Goal: Task Accomplishment & Management: Complete application form

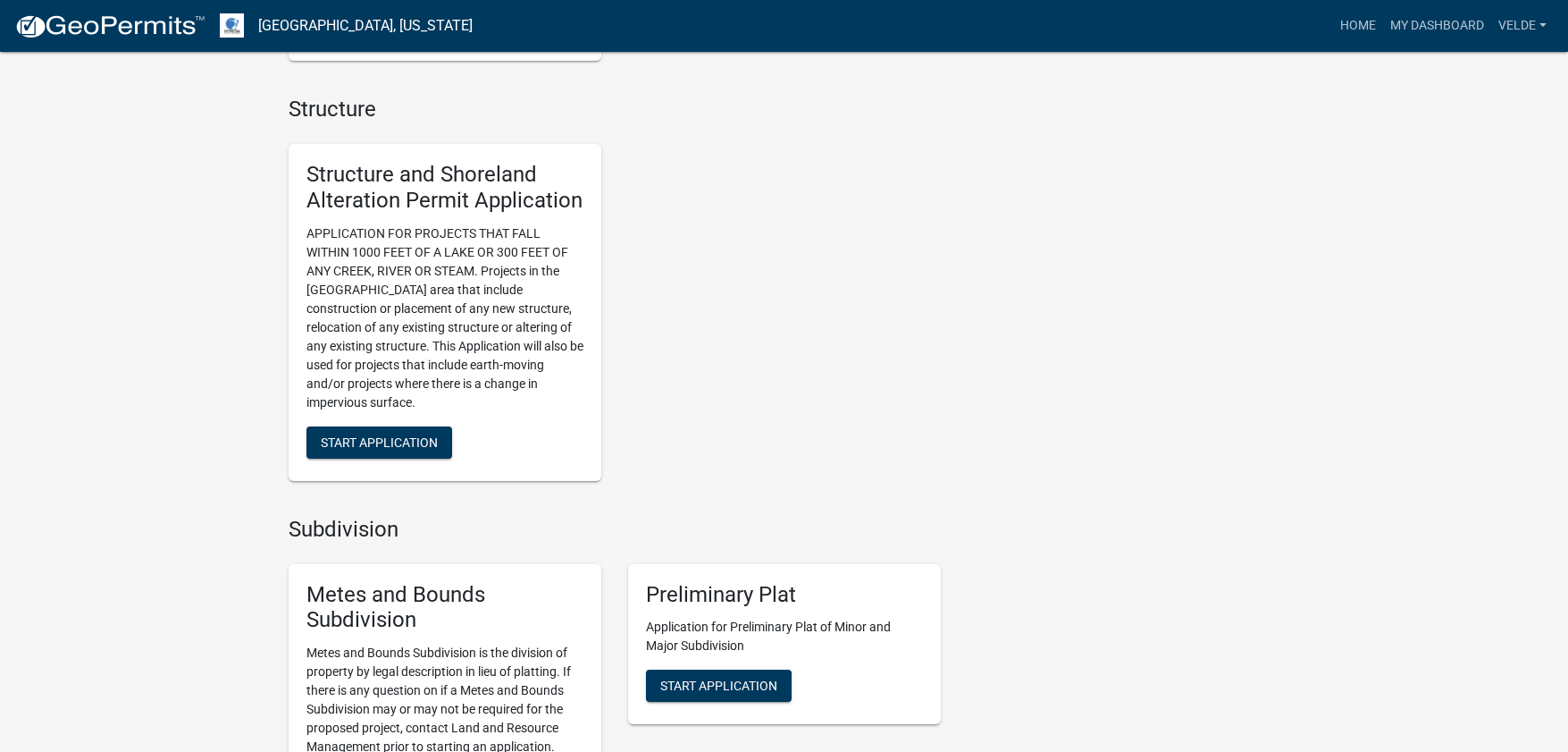
scroll to position [1540, 0]
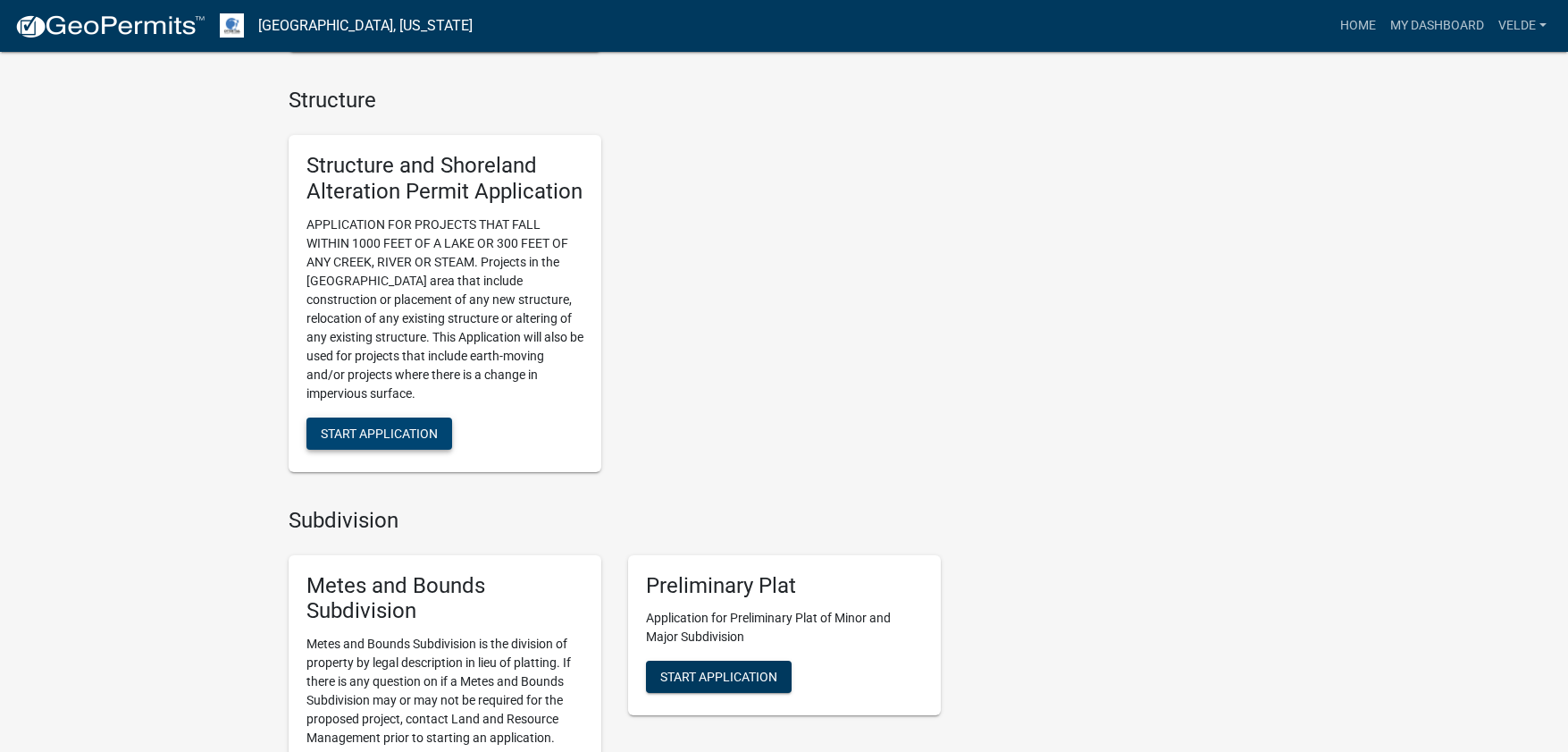
click at [371, 426] on span "Start Application" at bounding box center [379, 432] width 117 height 14
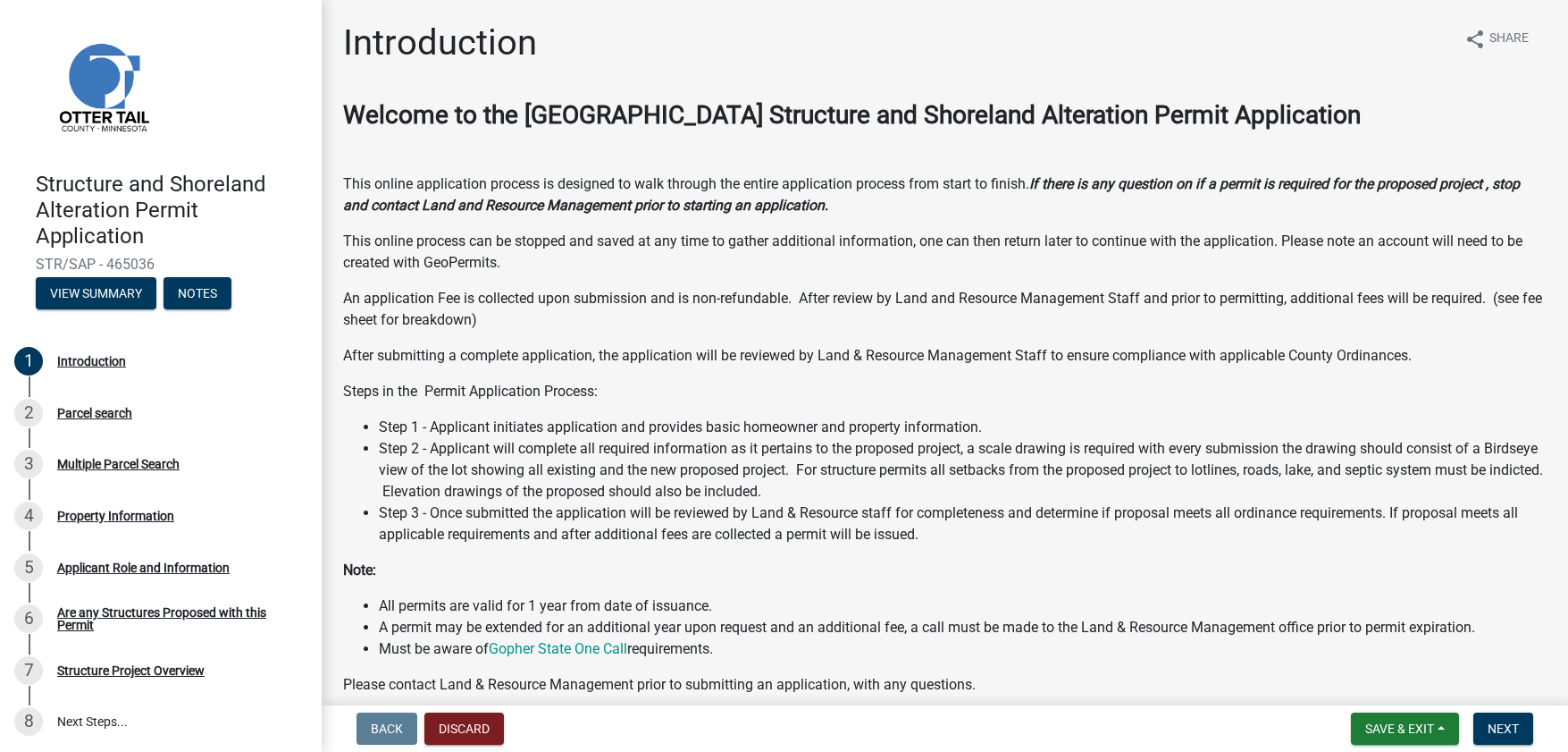
scroll to position [18, 0]
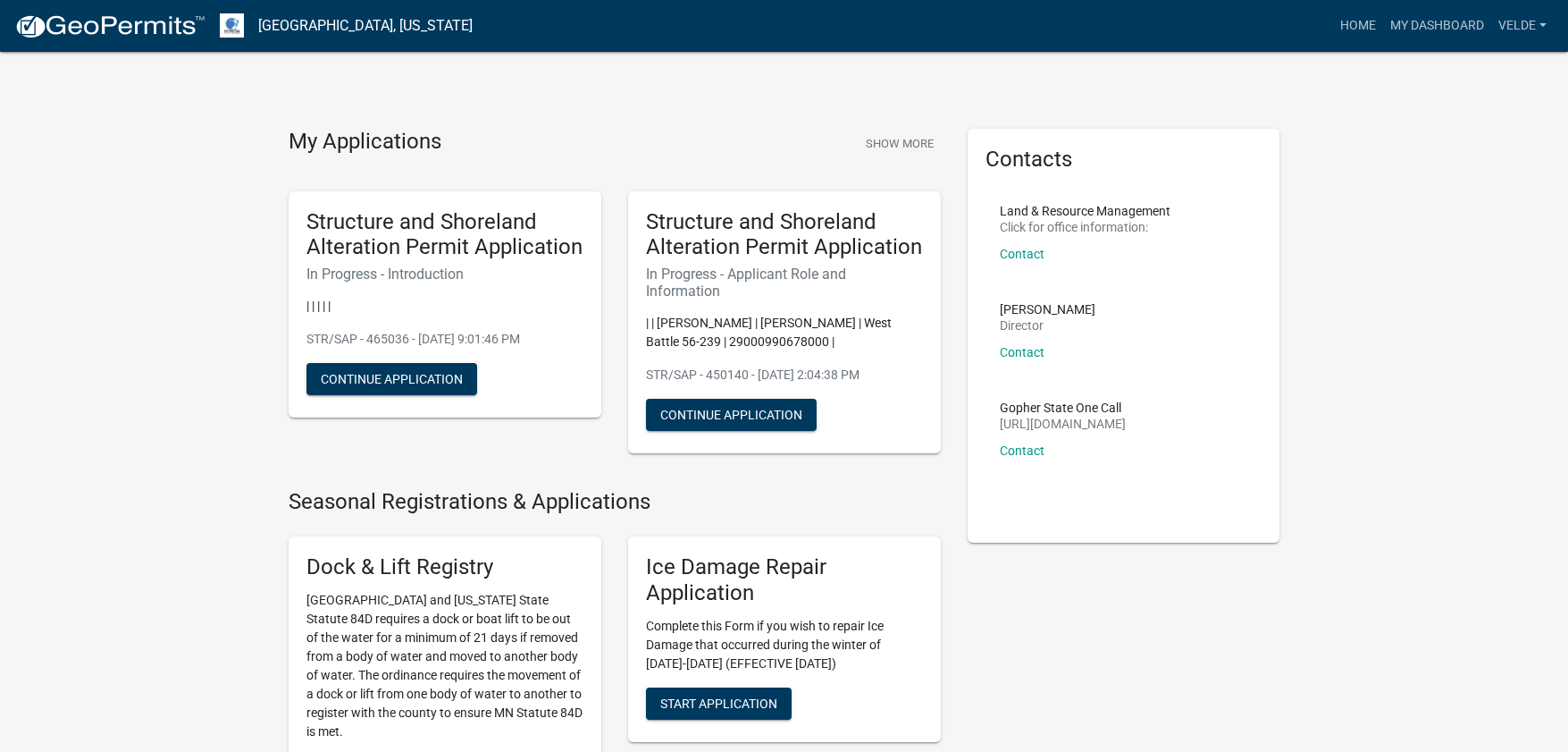
scroll to position [13, 0]
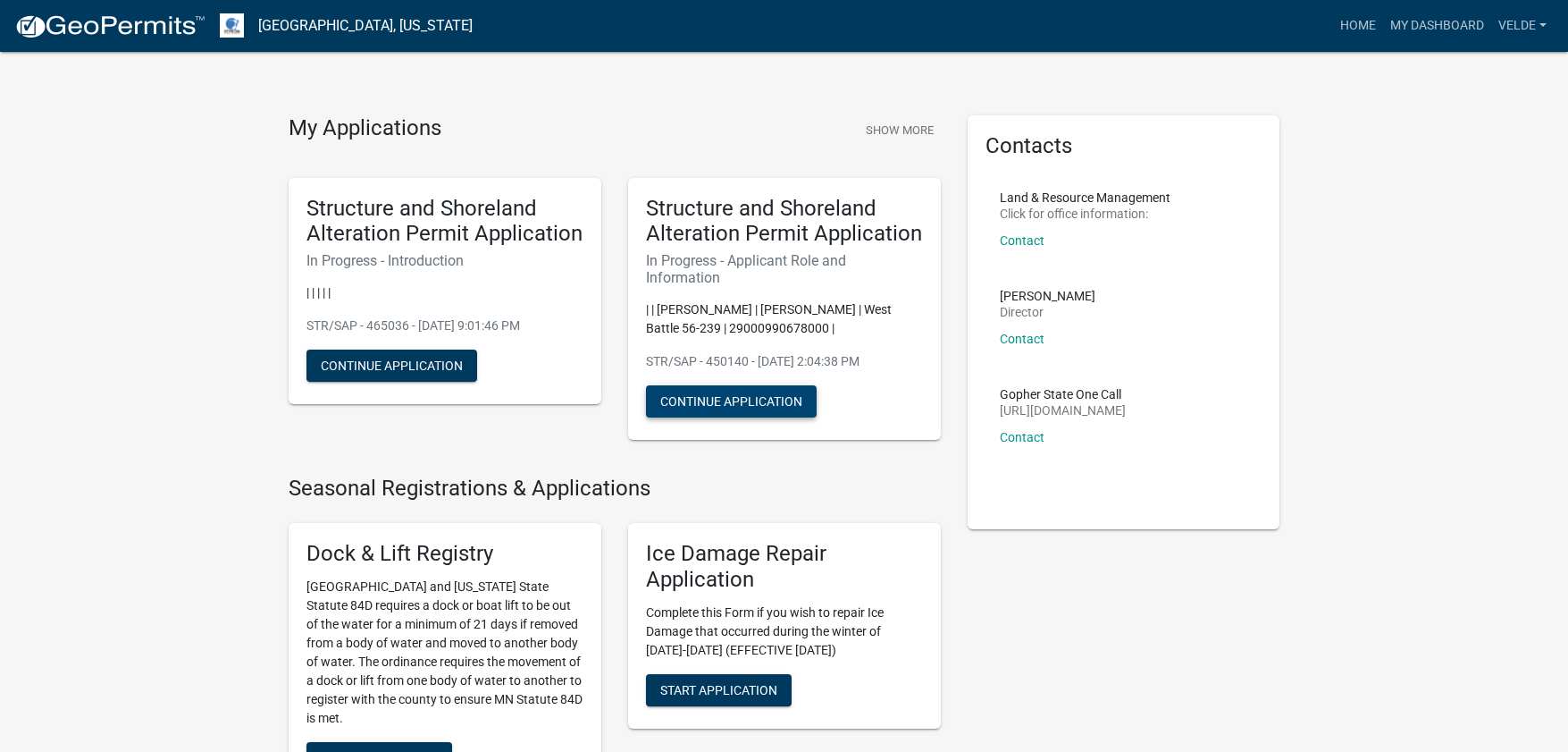
click at [726, 399] on button "Continue Application" at bounding box center [731, 401] width 171 height 32
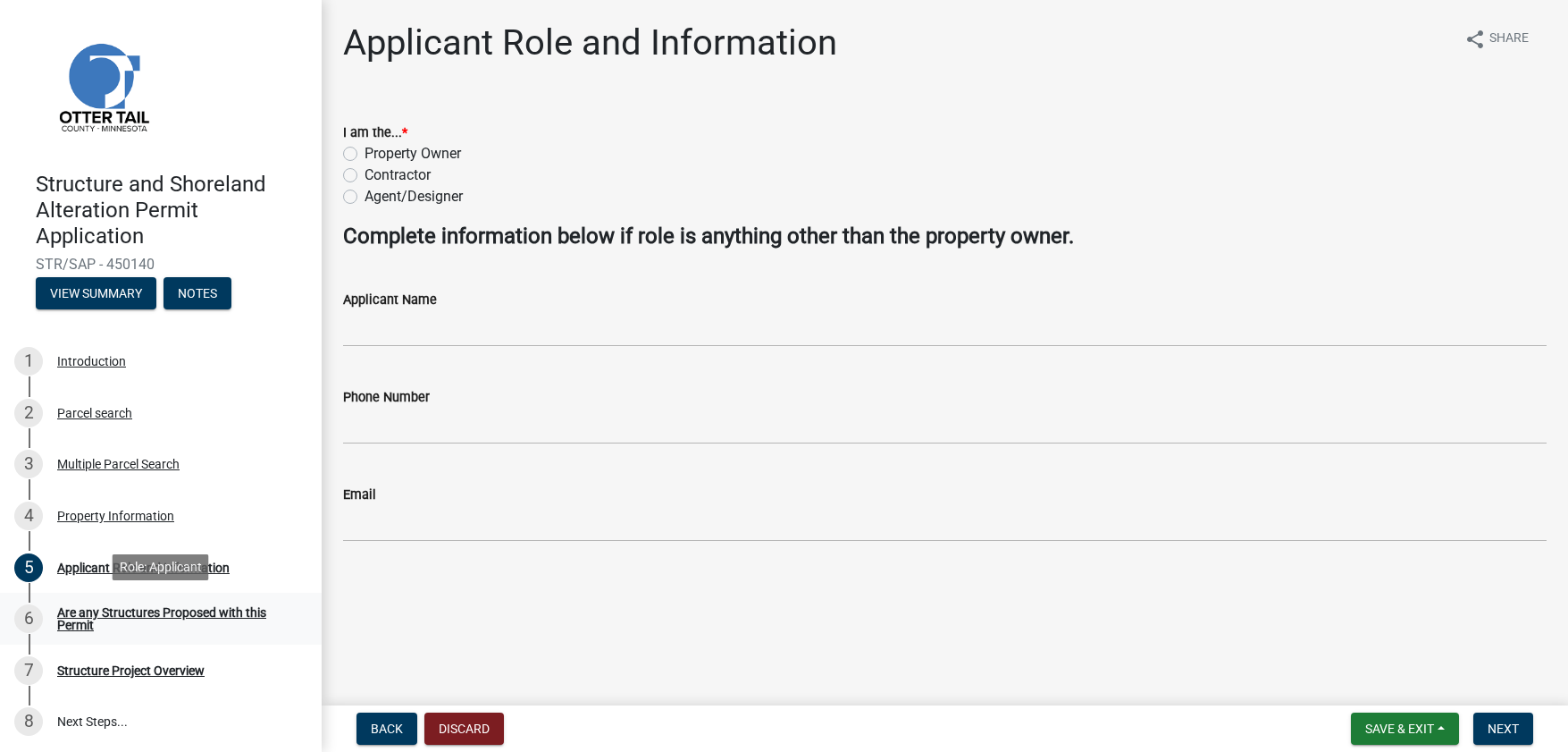
click at [164, 610] on div "Are any Structures Proposed with this Permit" at bounding box center [175, 618] width 236 height 25
click at [72, 567] on div "Applicant Role and Information" at bounding box center [143, 567] width 172 height 12
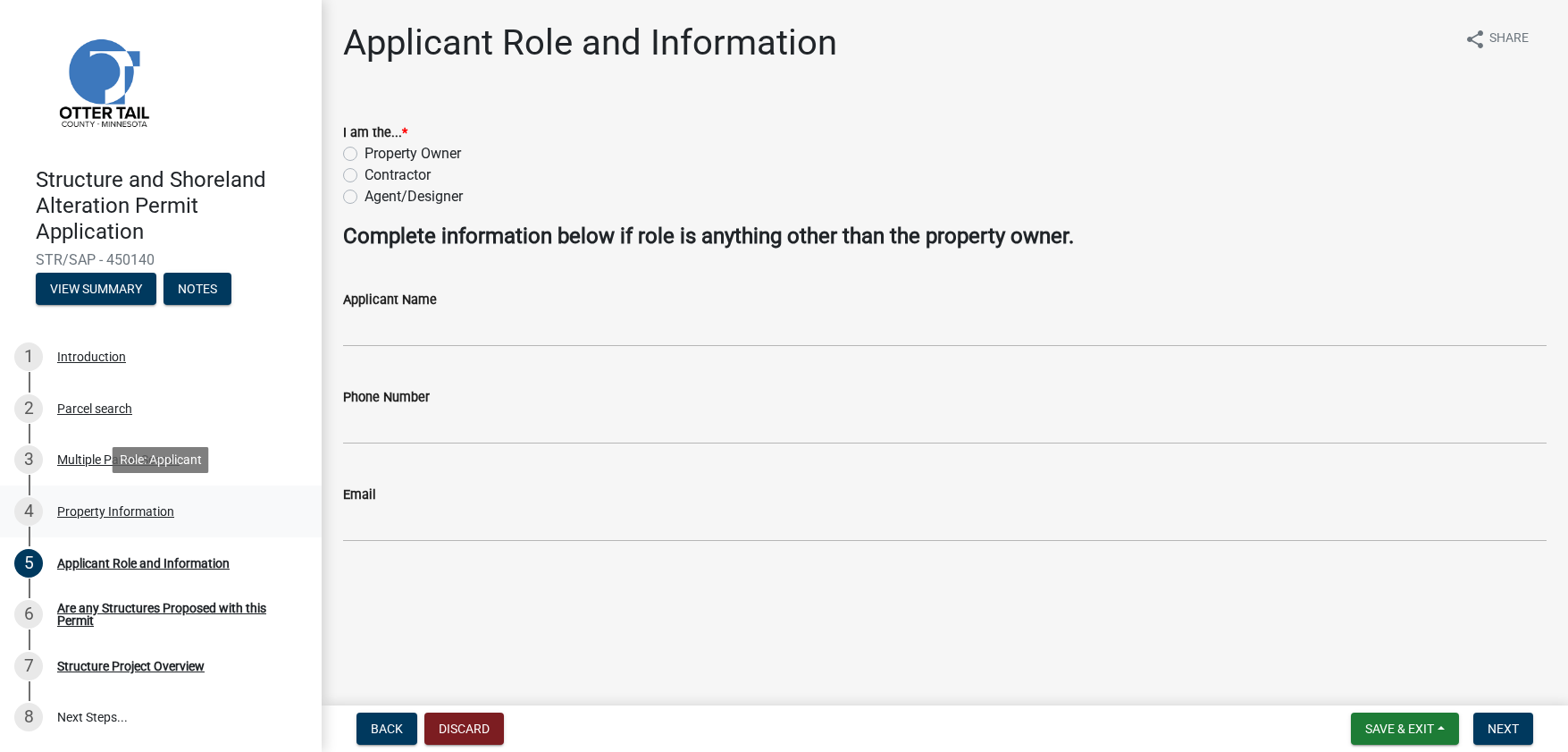
click at [83, 509] on div "Property Information" at bounding box center [115, 511] width 117 height 12
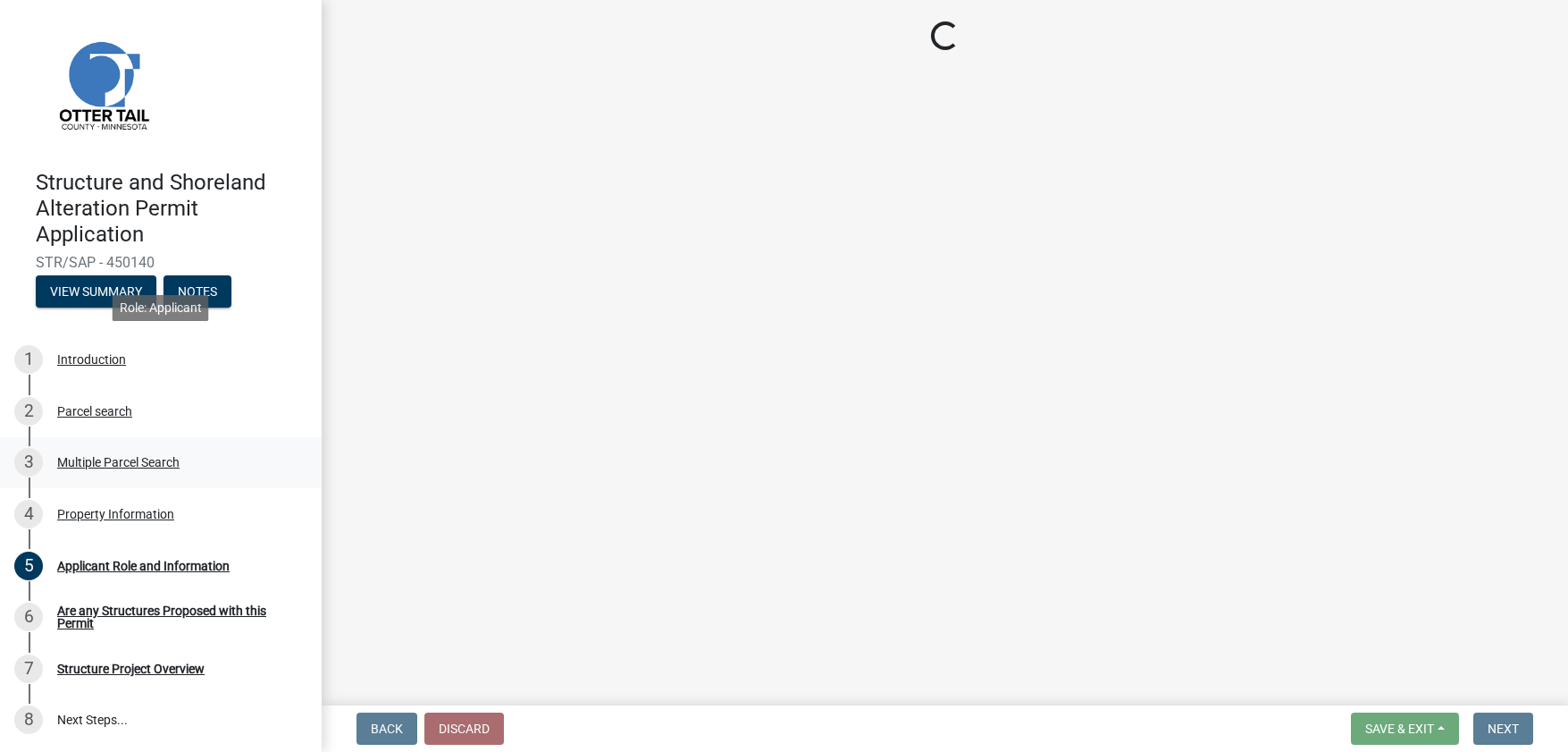
select select "4e1281d9-a122-458a-80e3-8ca1aefebfd7"
select select "91995f90-6606-463b-bec3-c5862f147548"
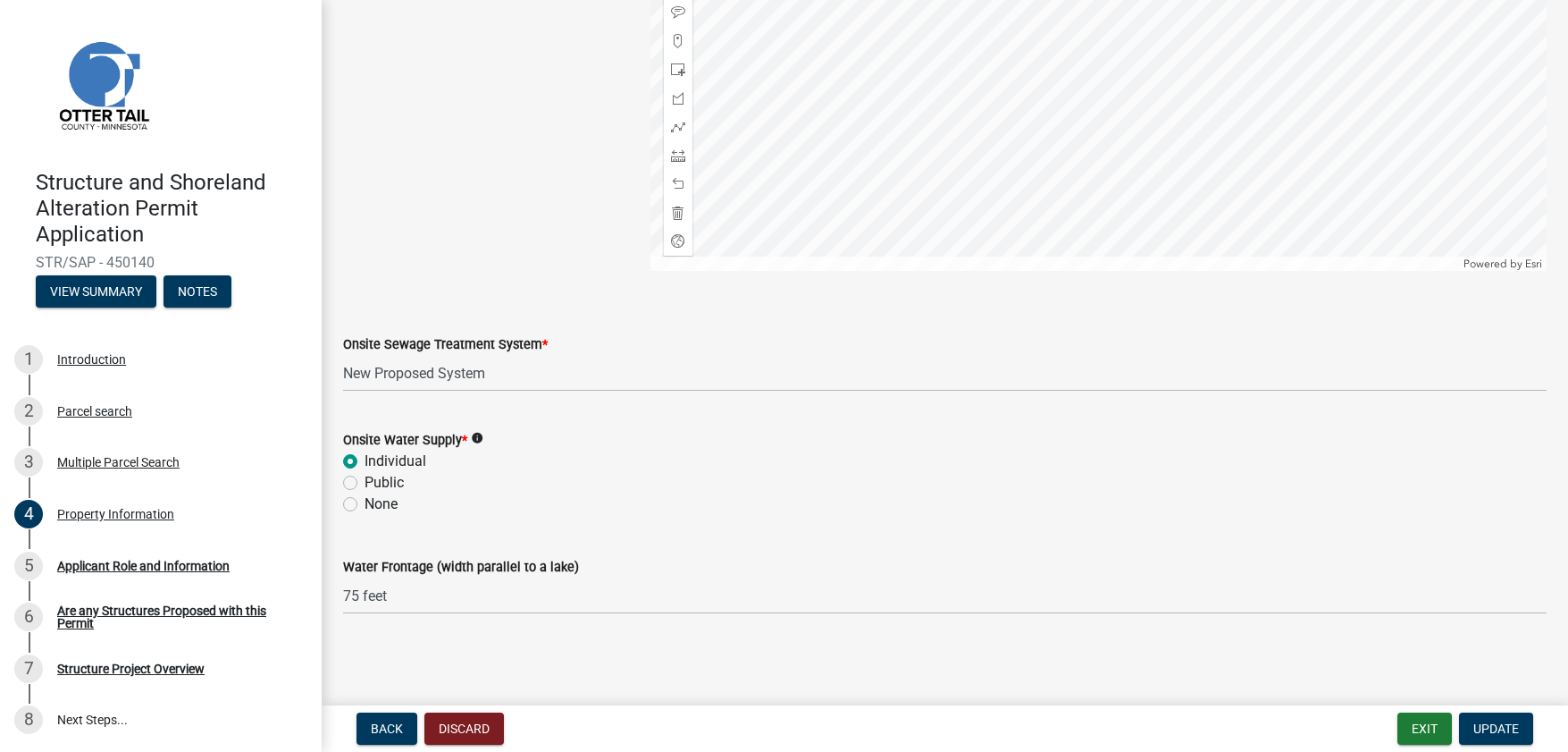
scroll to position [1117, 0]
click at [102, 513] on div "Property Information" at bounding box center [115, 513] width 117 height 12
click at [186, 607] on div "Are any Structures Proposed with this Permit" at bounding box center [175, 616] width 236 height 25
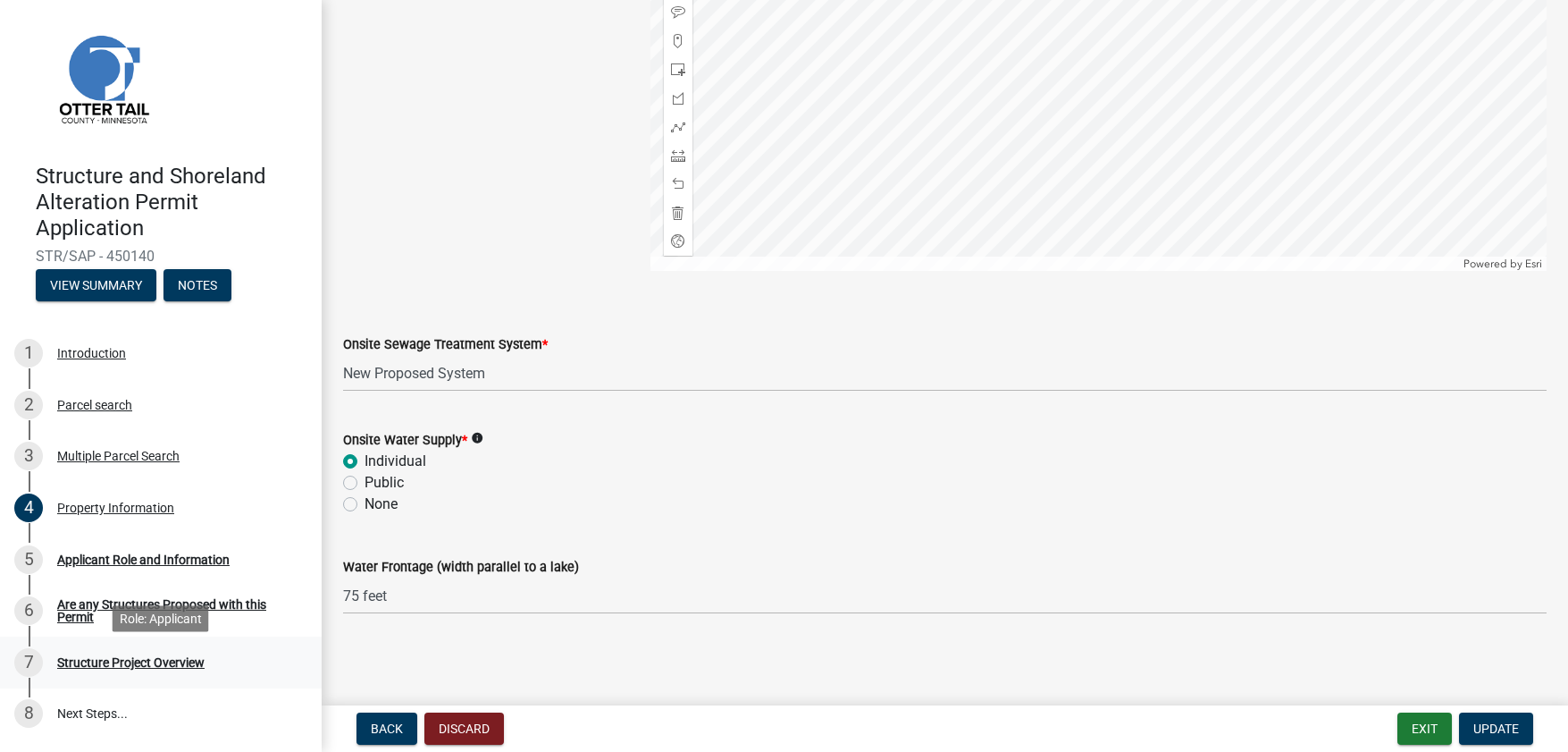
scroll to position [0, 0]
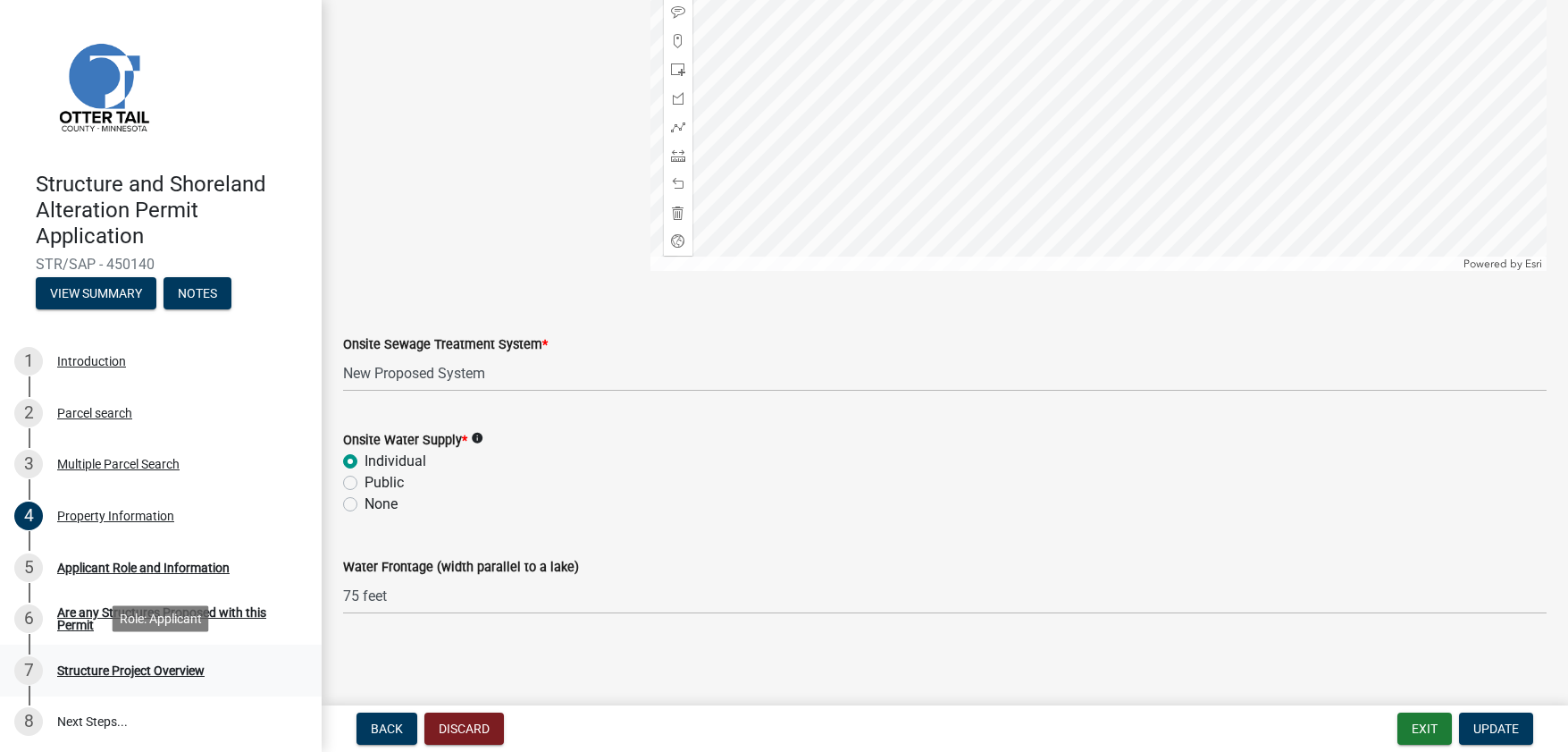
click at [157, 658] on div "7 Structure Project Overview" at bounding box center [153, 670] width 279 height 29
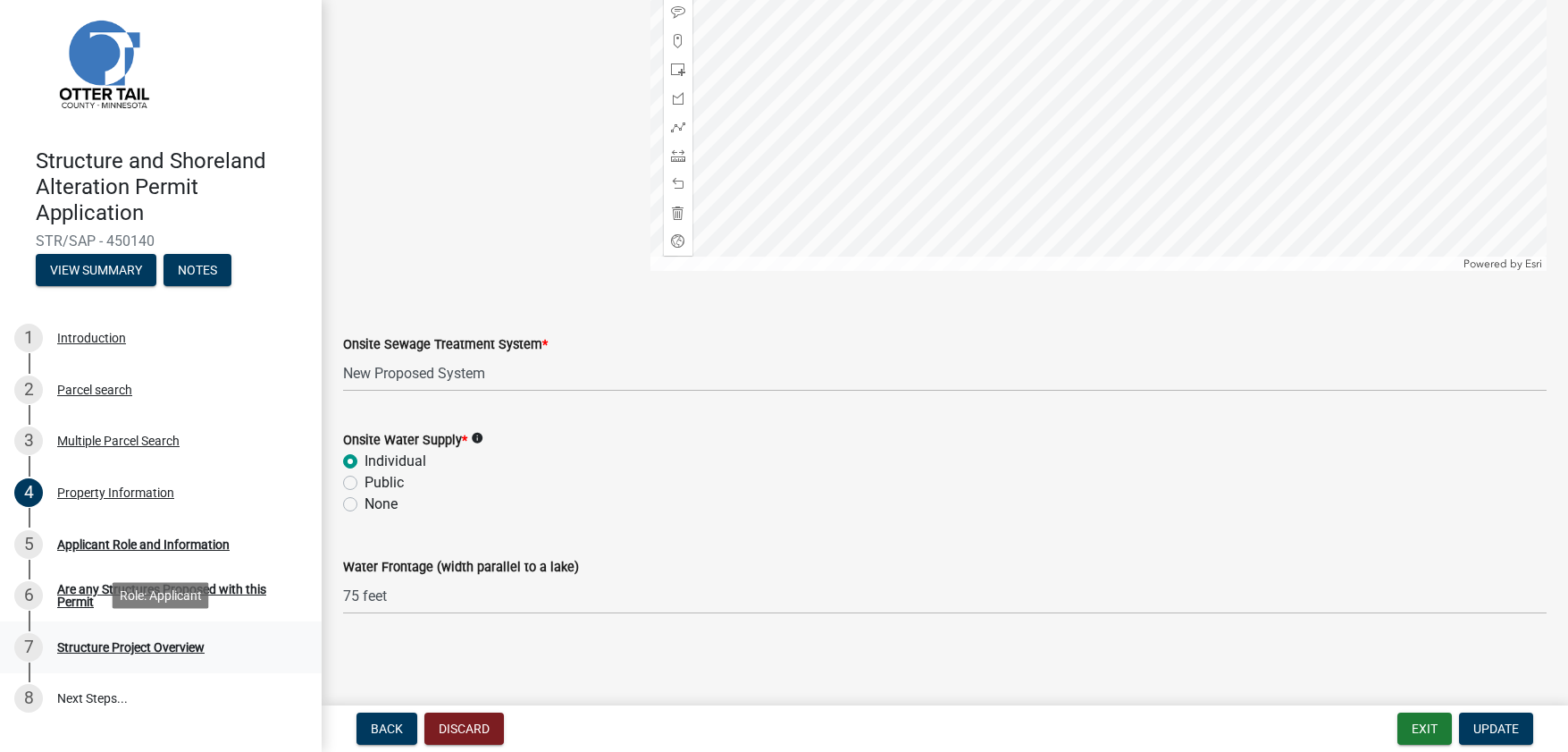
scroll to position [22, 0]
click at [98, 542] on div "Applicant Role and Information" at bounding box center [143, 544] width 172 height 12
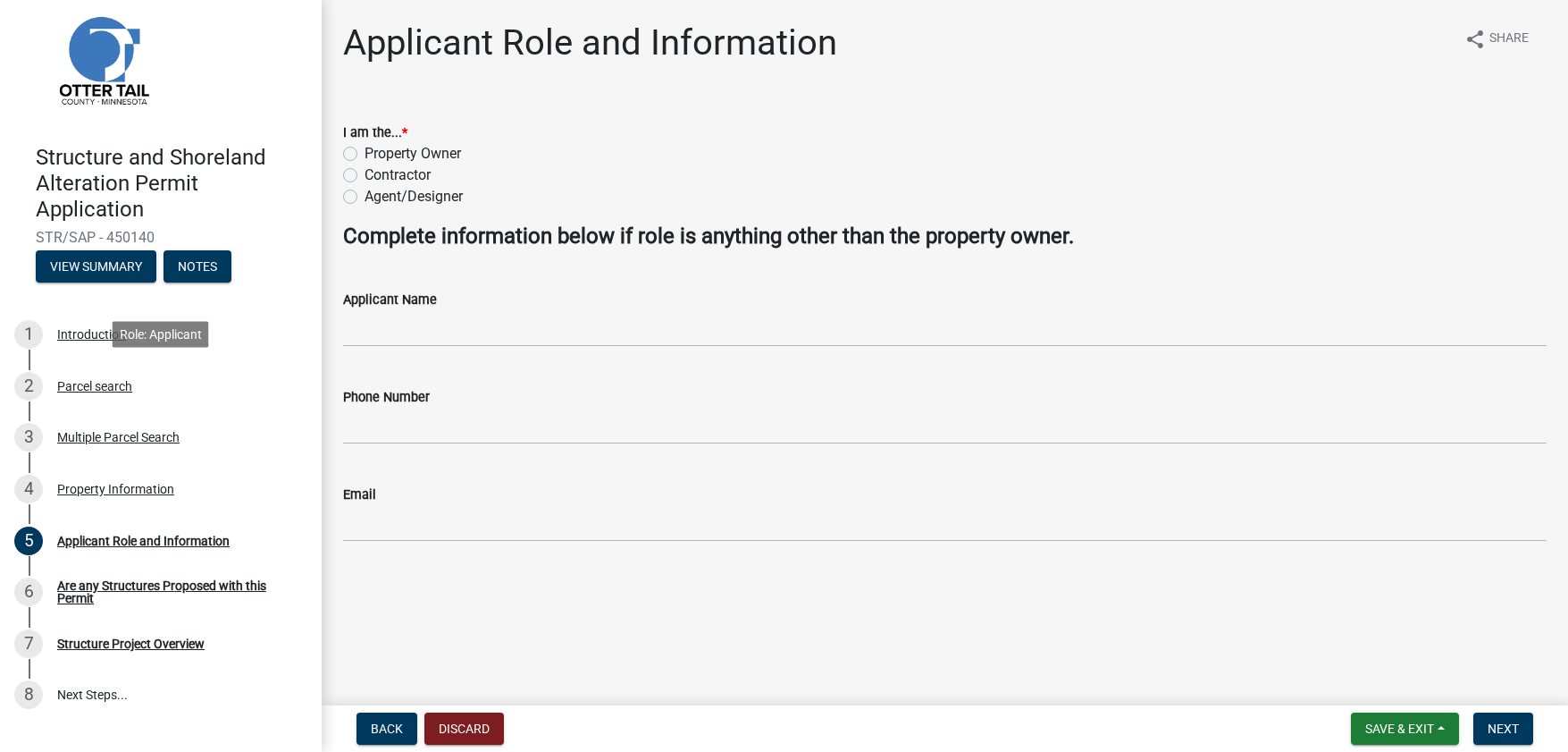
scroll to position [0, 0]
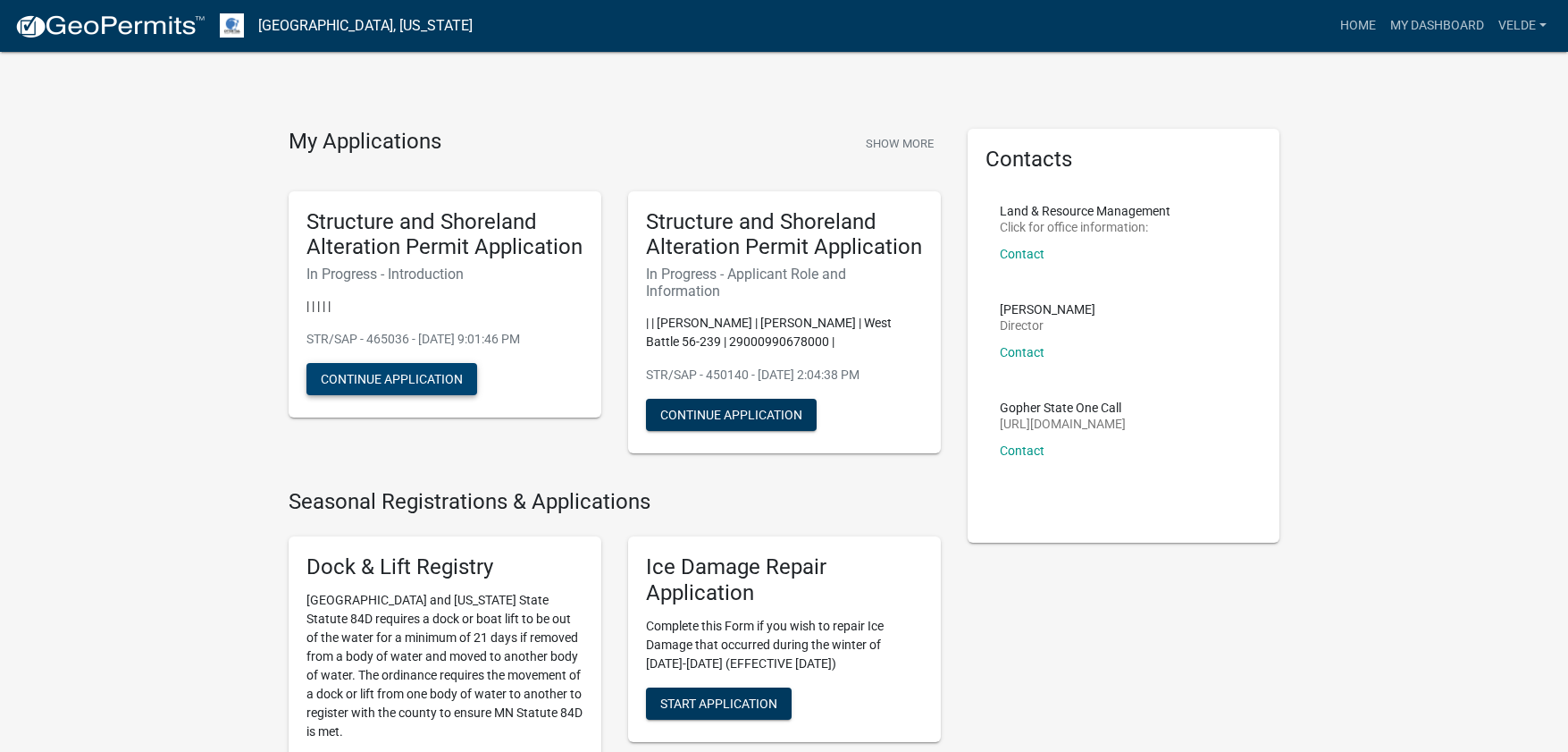
click at [395, 376] on button "Continue Application" at bounding box center [392, 379] width 171 height 32
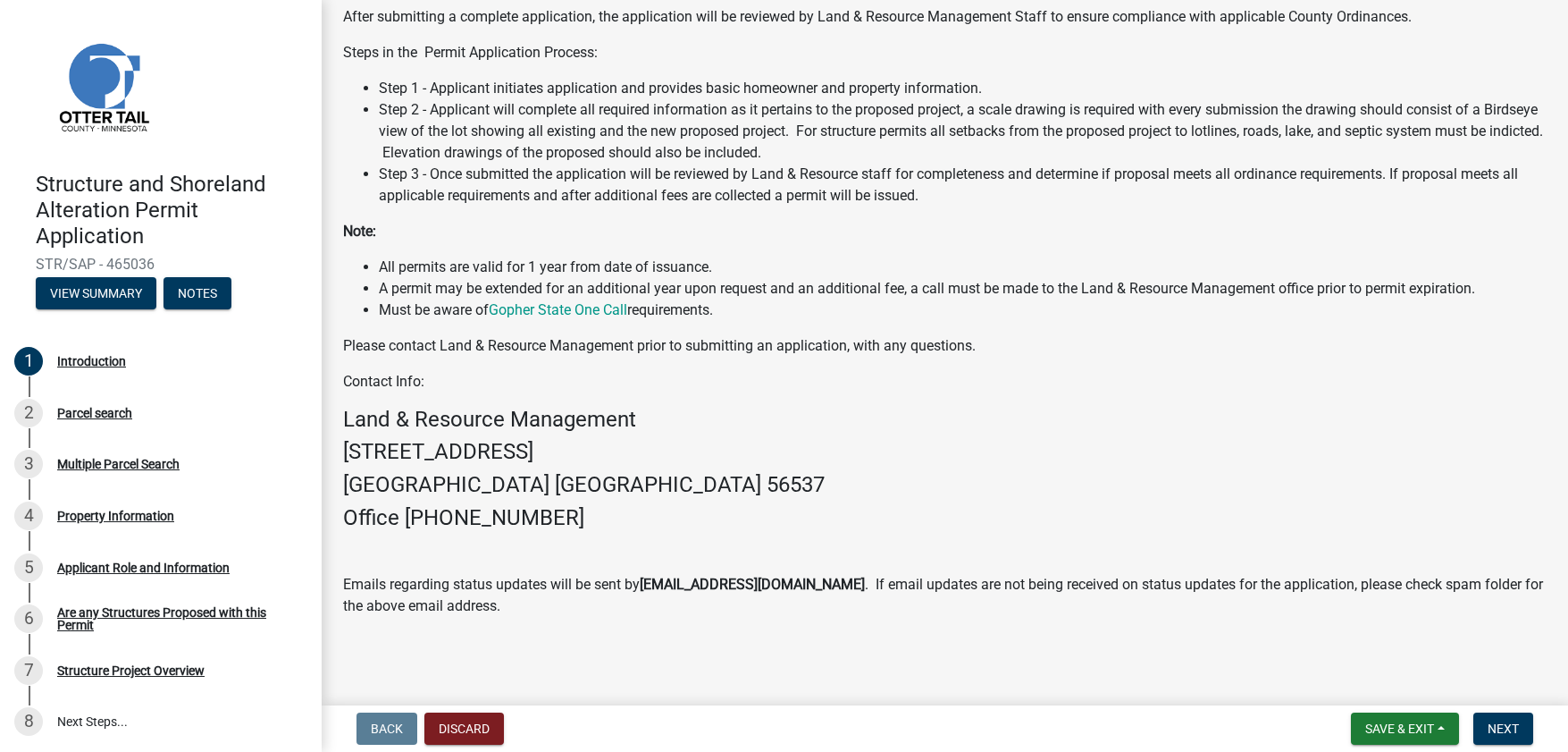
scroll to position [338, 0]
click at [111, 412] on div "Parcel search" at bounding box center [94, 412] width 75 height 12
click at [102, 463] on div "Multiple Parcel Search" at bounding box center [118, 463] width 122 height 12
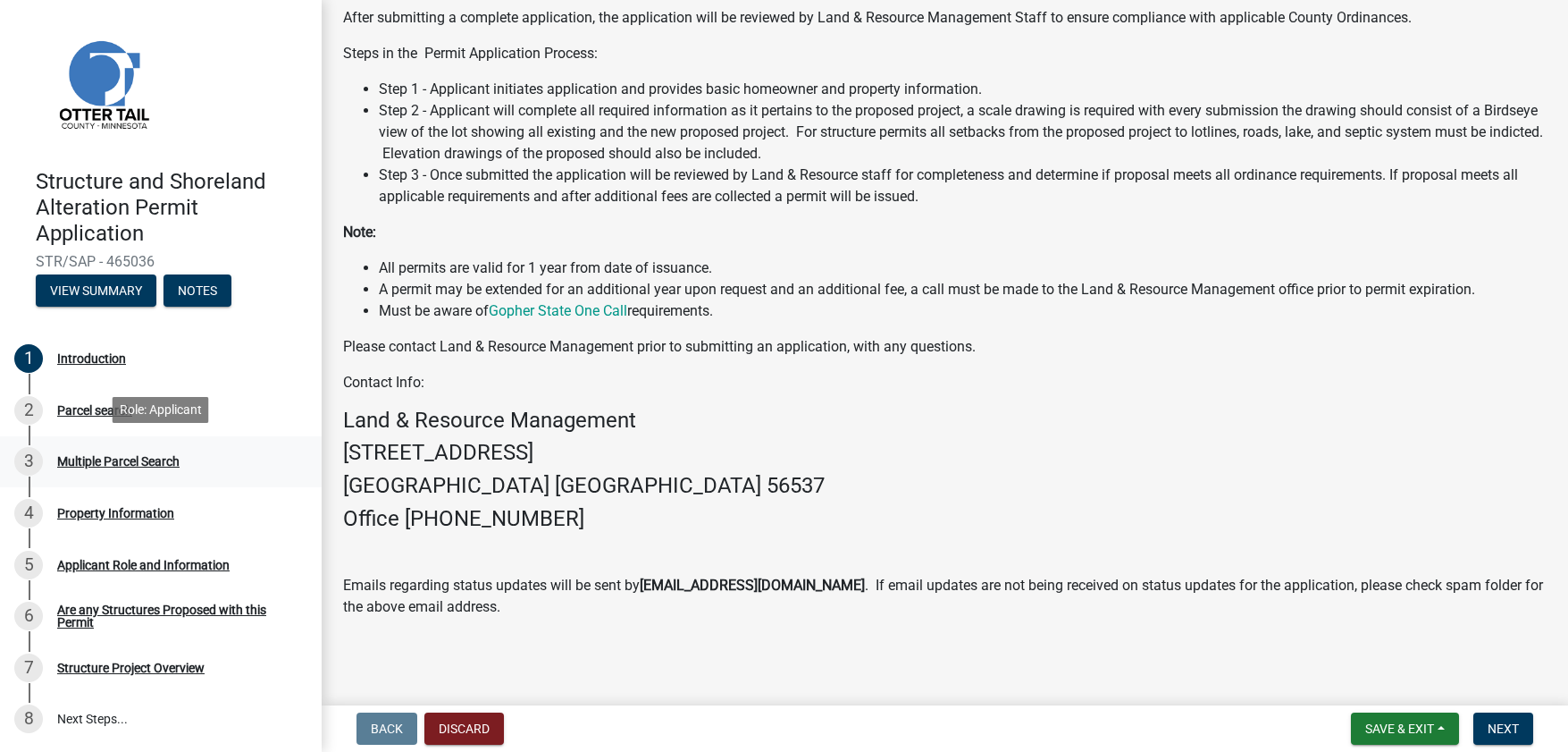
scroll to position [0, 0]
click at [123, 513] on div "Property Information" at bounding box center [115, 512] width 117 height 12
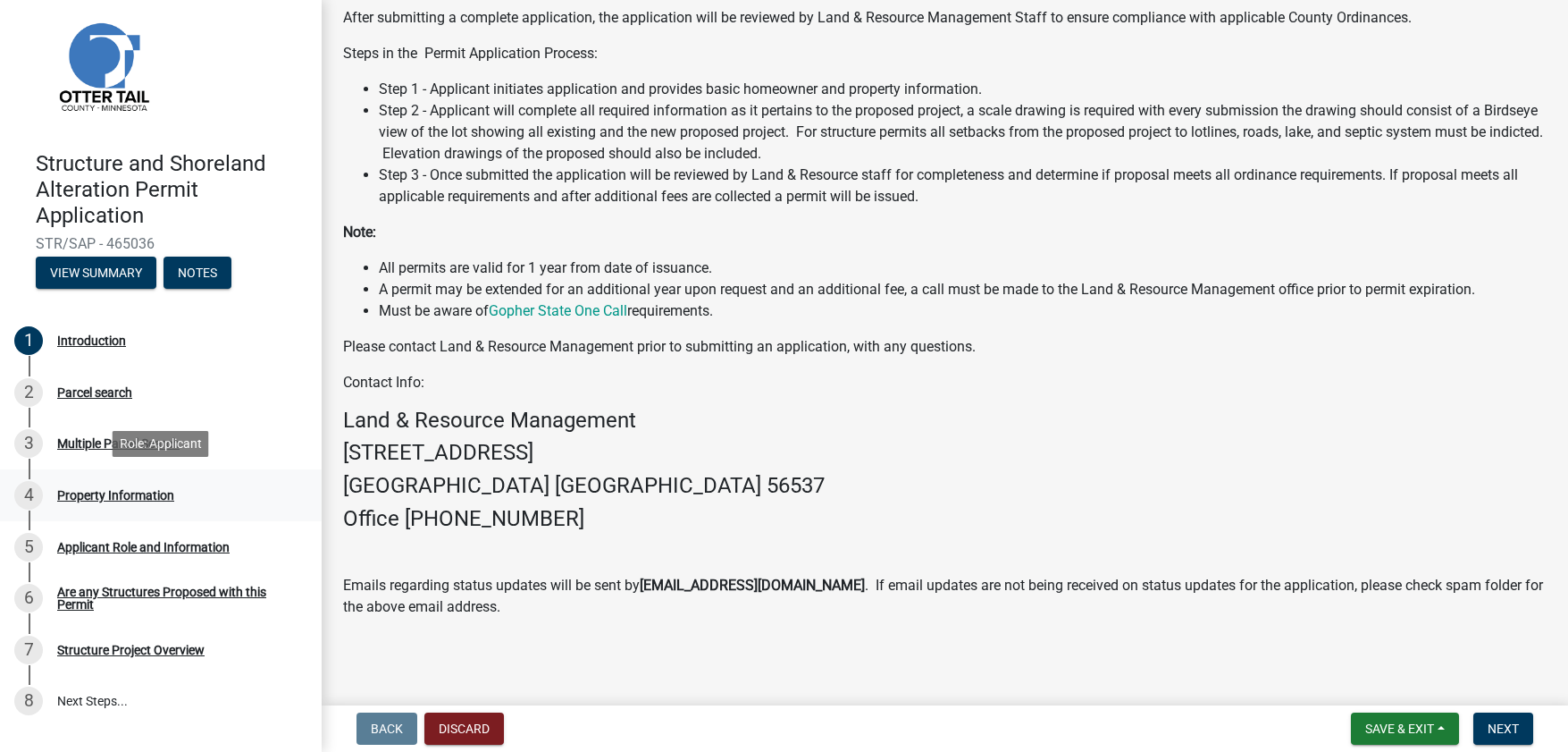
click at [71, 499] on div "Property Information" at bounding box center [115, 495] width 117 height 12
click at [87, 334] on div "Introduction" at bounding box center [92, 340] width 69 height 12
click at [109, 392] on div "Parcel search" at bounding box center [94, 392] width 75 height 12
click at [125, 648] on div "Structure Project Overview" at bounding box center [131, 649] width 148 height 12
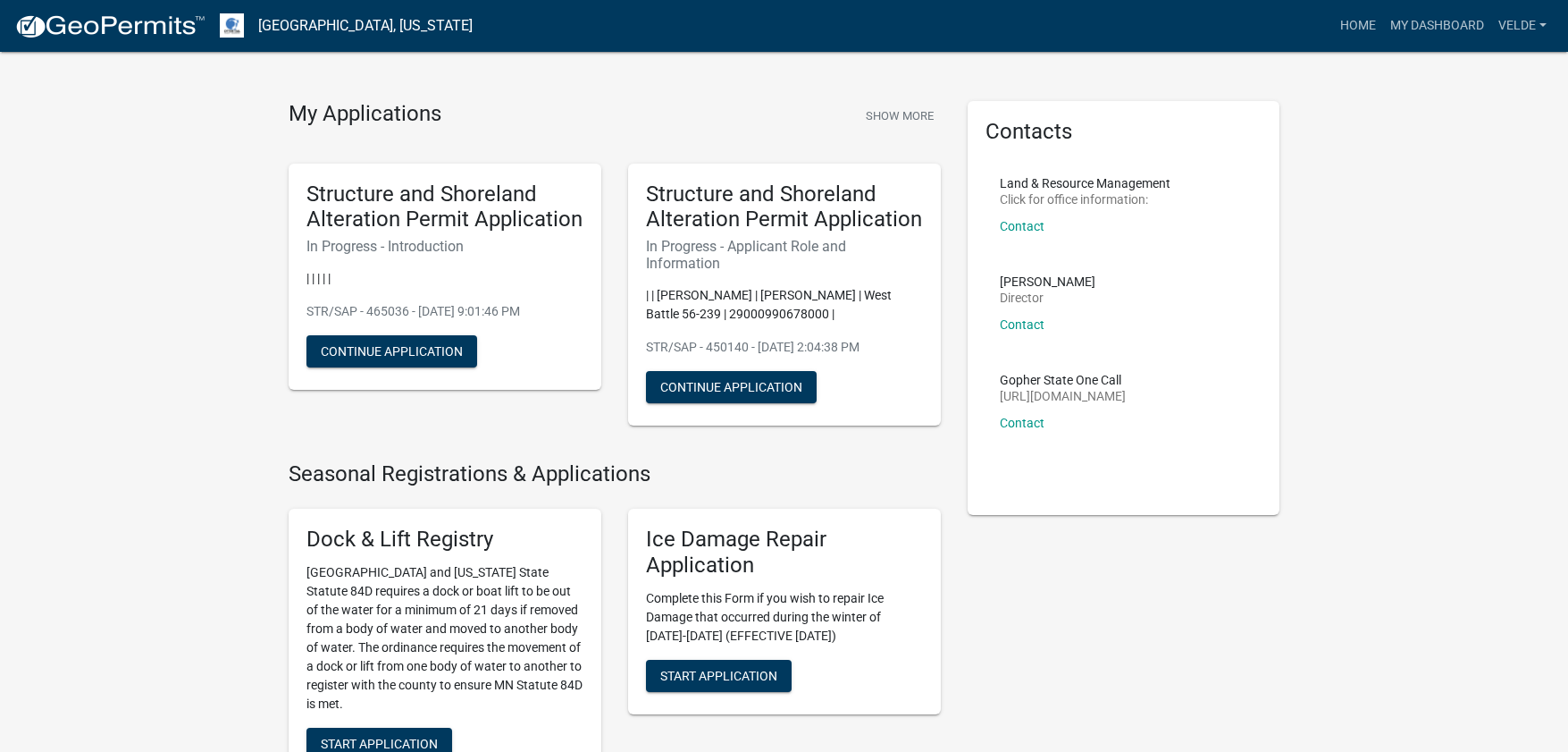
scroll to position [25, 0]
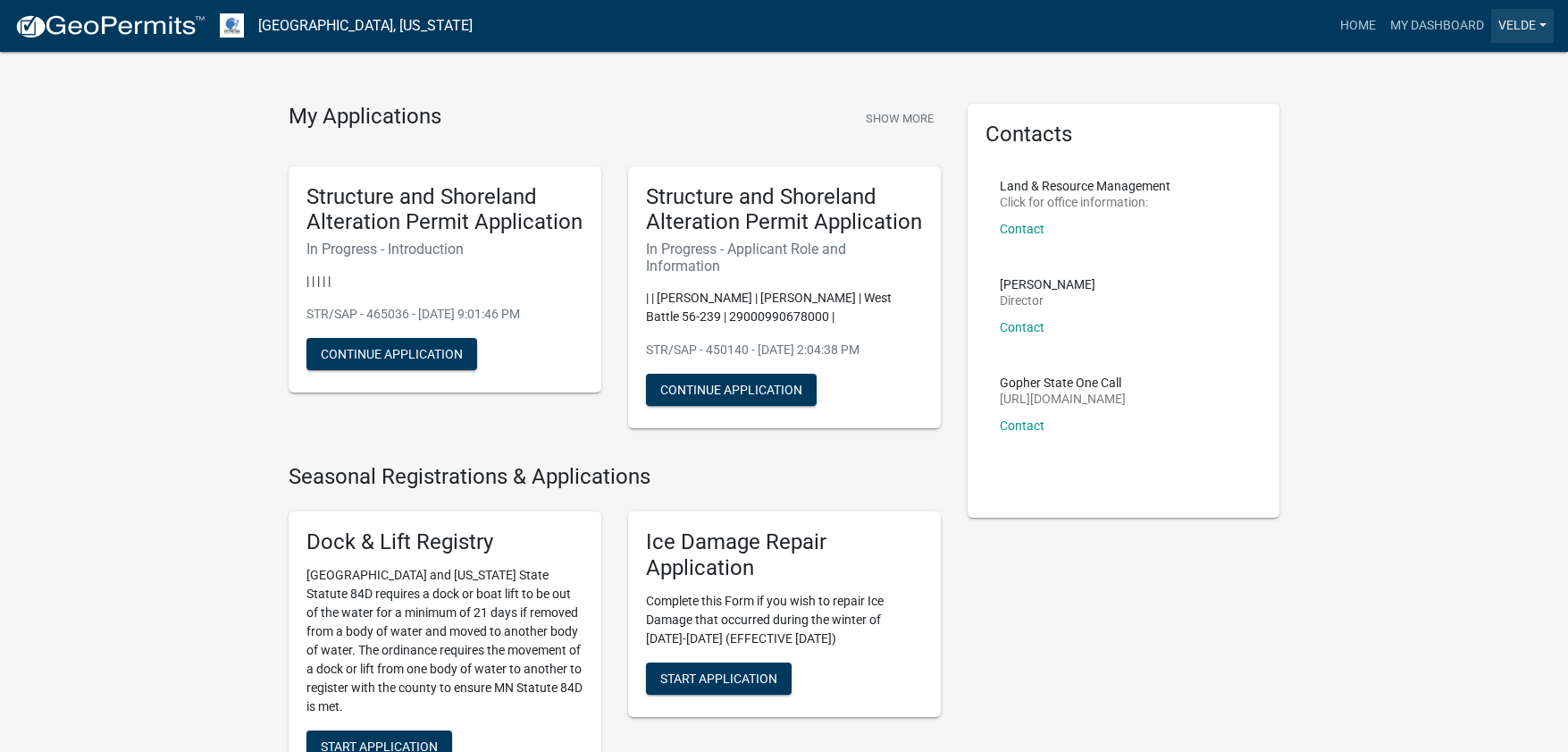
click at [1508, 27] on link "Velde" at bounding box center [1522, 26] width 63 height 34
click at [1457, 72] on link "Account" at bounding box center [1482, 73] width 143 height 43
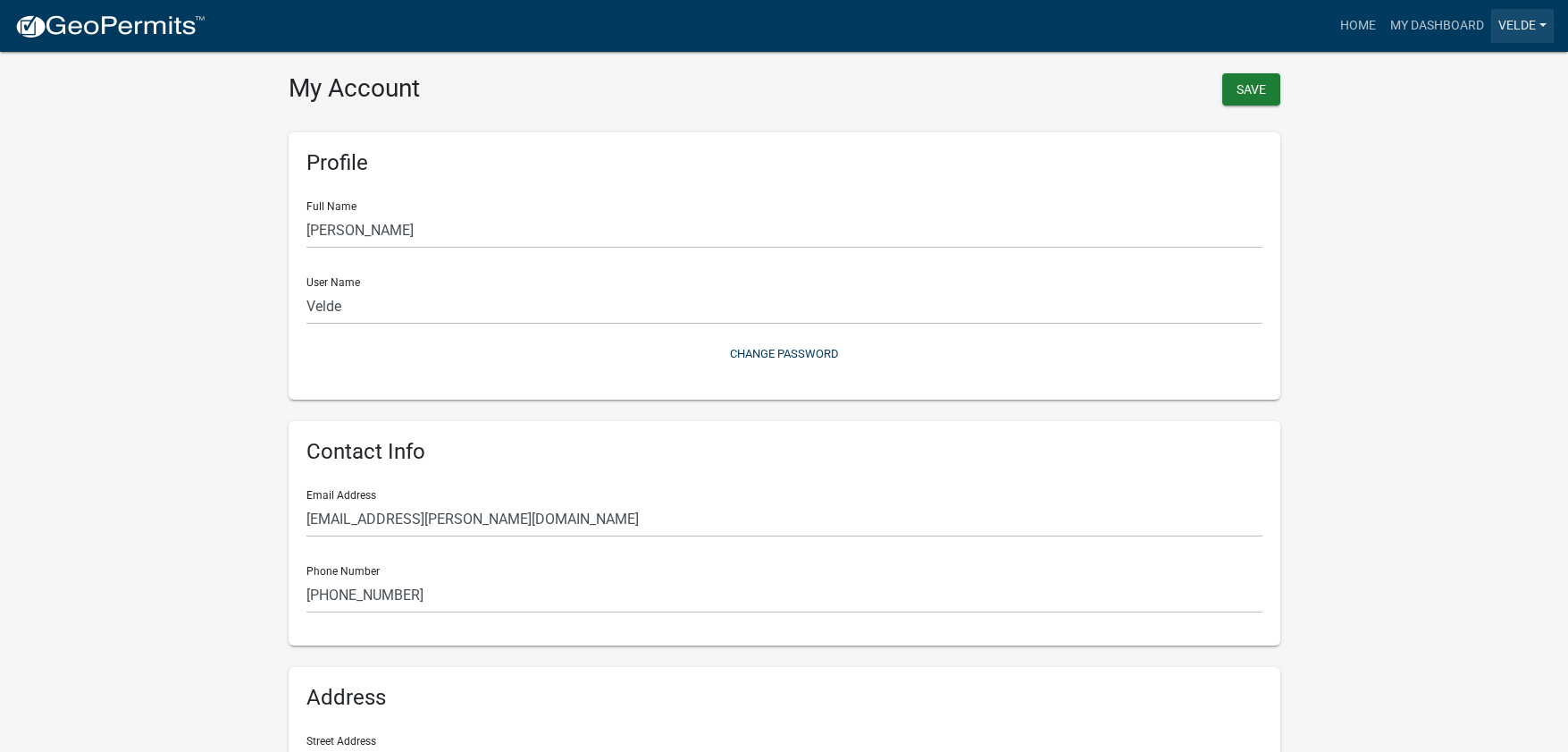
click at [1519, 25] on link "Velde" at bounding box center [1522, 26] width 63 height 34
click at [1452, 131] on link "Logout" at bounding box center [1482, 132] width 143 height 43
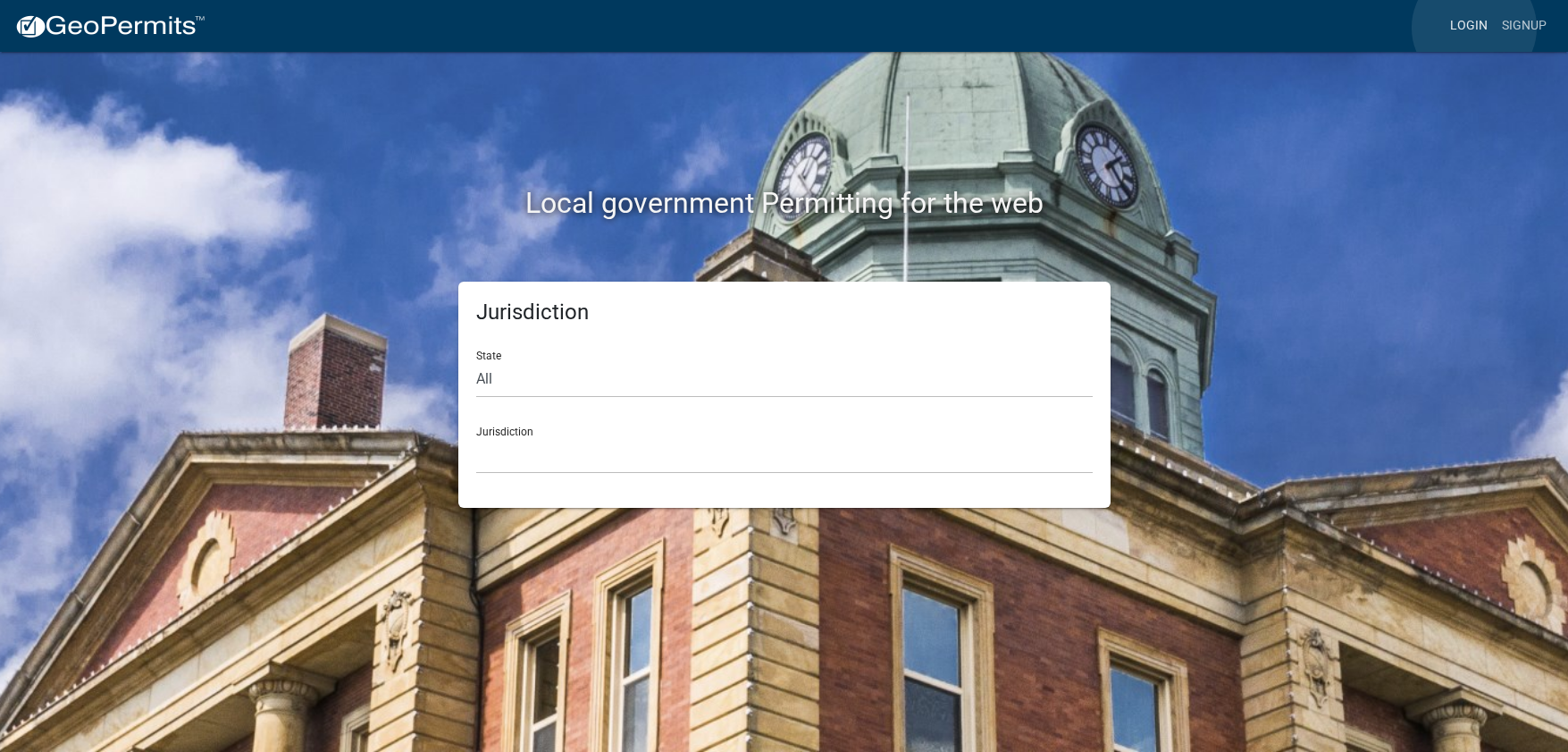
click at [1474, 28] on link "Login" at bounding box center [1468, 26] width 51 height 34
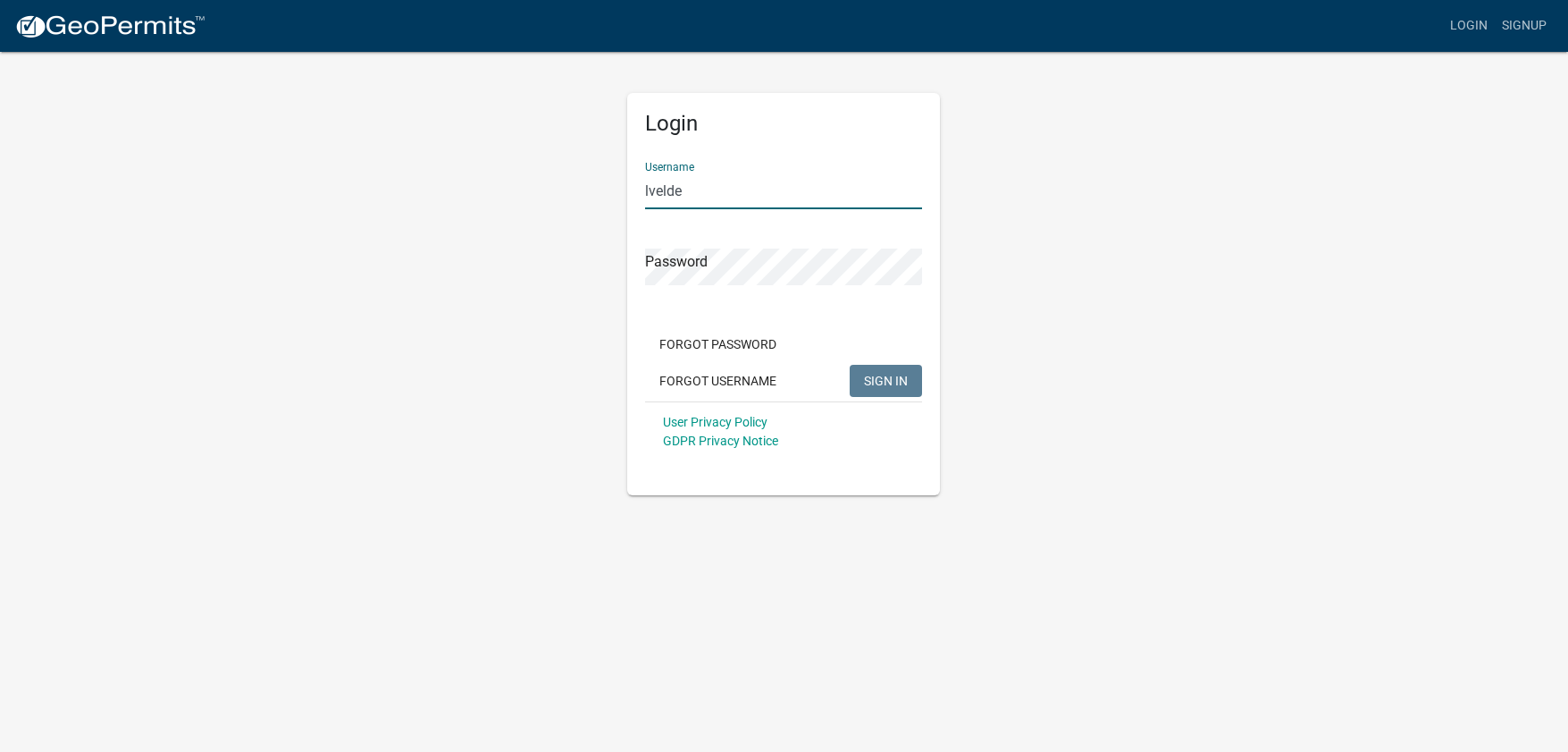
drag, startPoint x: 650, startPoint y: 190, endPoint x: 819, endPoint y: 230, distance: 173.7
click at [651, 190] on input "lvelde" at bounding box center [784, 190] width 277 height 36
type input "Lvelde"
click at [886, 381] on span "SIGN IN" at bounding box center [885, 380] width 44 height 14
